Goal: Task Accomplishment & Management: Manage account settings

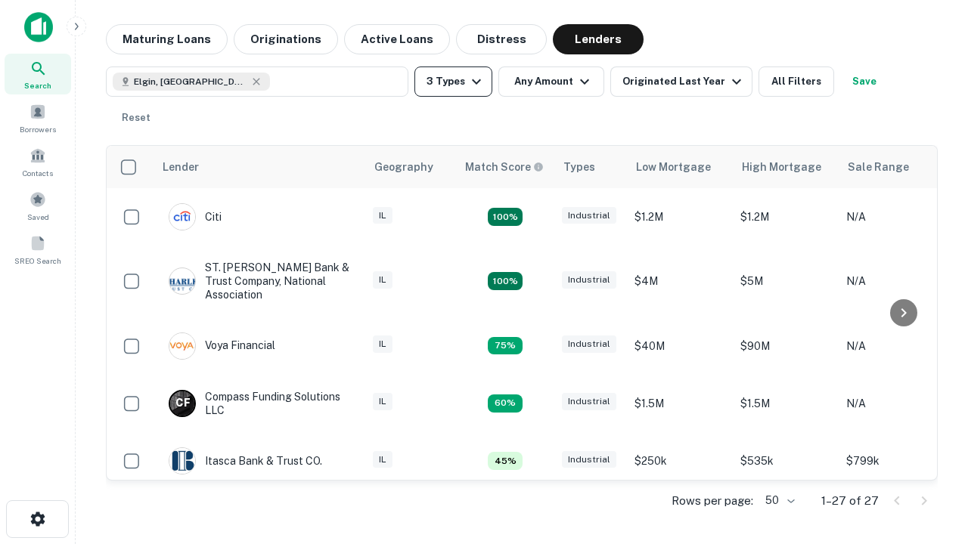
click at [453, 82] on button "3 Types" at bounding box center [453, 82] width 78 height 30
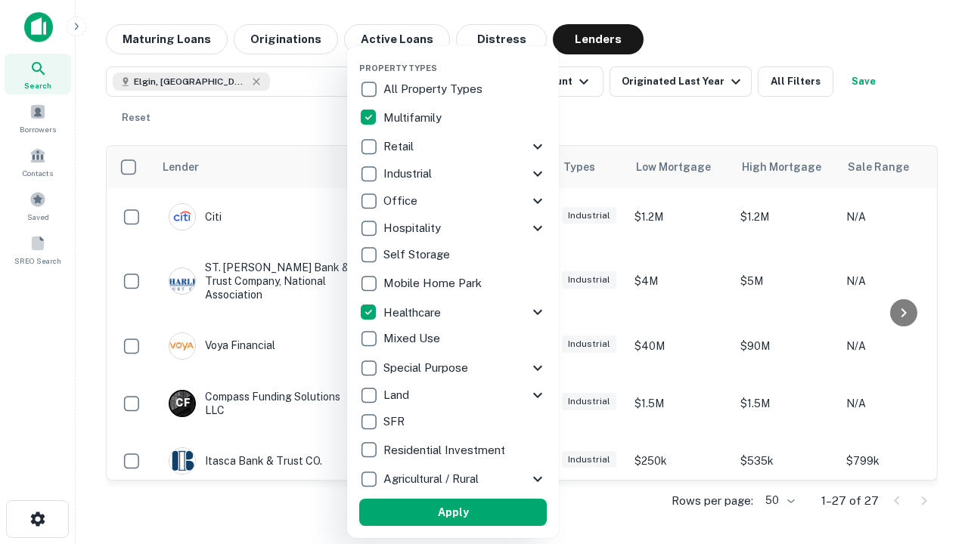
click at [453, 513] on button "Apply" at bounding box center [453, 512] width 188 height 27
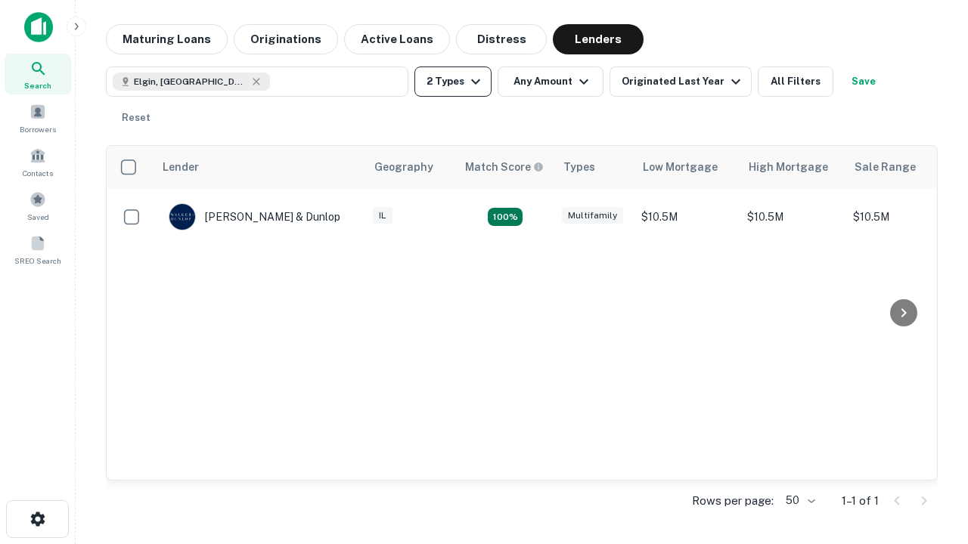
click at [453, 82] on button "2 Types" at bounding box center [452, 82] width 77 height 30
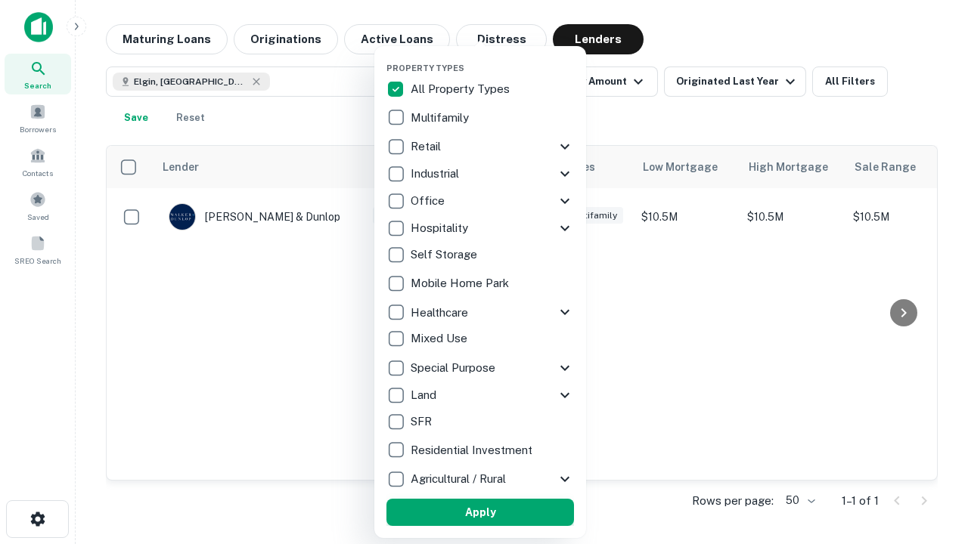
click at [480, 513] on button "Apply" at bounding box center [480, 512] width 188 height 27
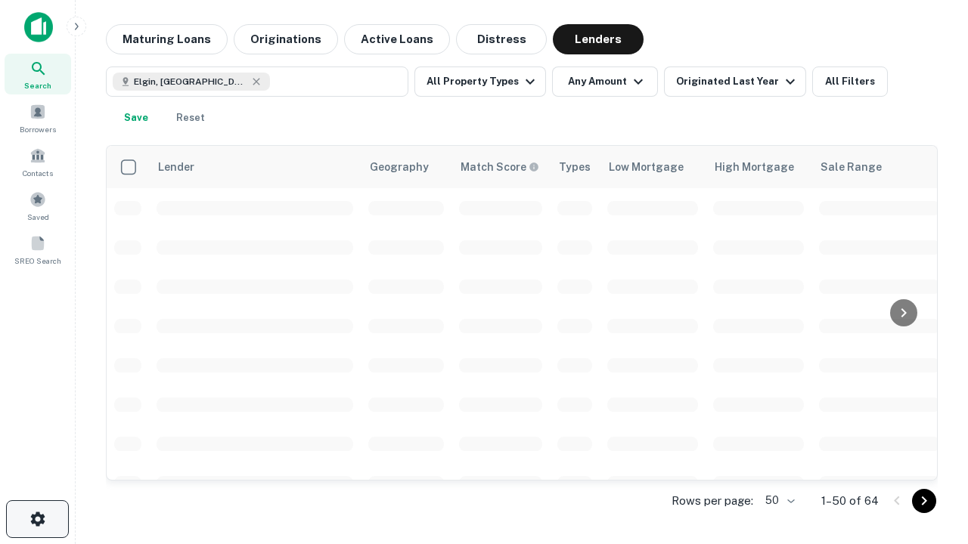
click at [37, 519] on icon "button" at bounding box center [38, 519] width 18 height 18
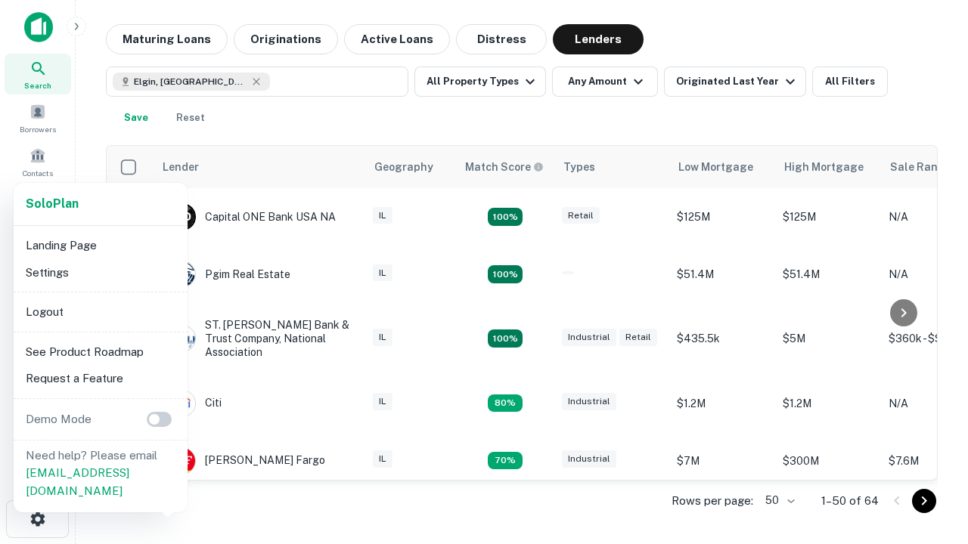
click at [100, 312] on li "Logout" at bounding box center [101, 312] width 162 height 27
